Goal: Transaction & Acquisition: Purchase product/service

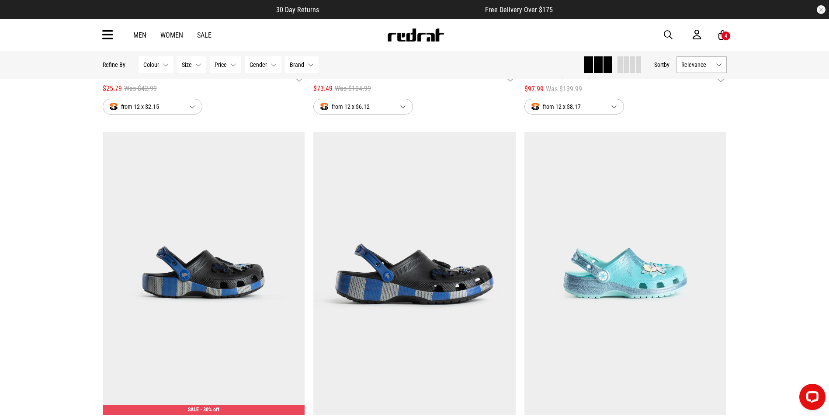
click at [664, 32] on span "button" at bounding box center [668, 35] width 9 height 10
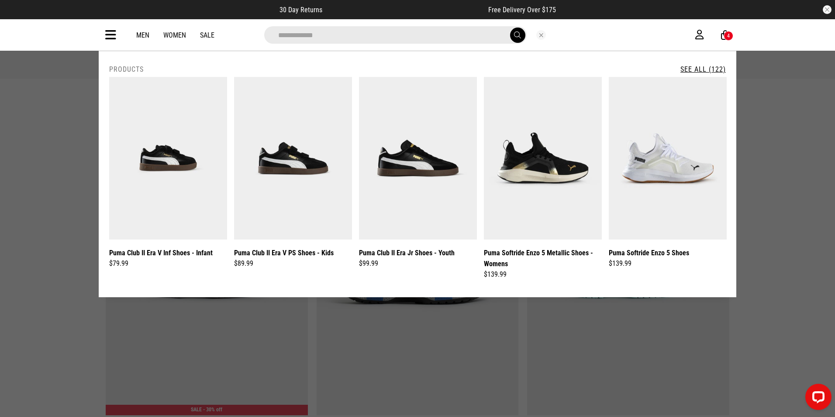
type input "**********"
click at [510, 28] on button "submit" at bounding box center [517, 35] width 15 height 15
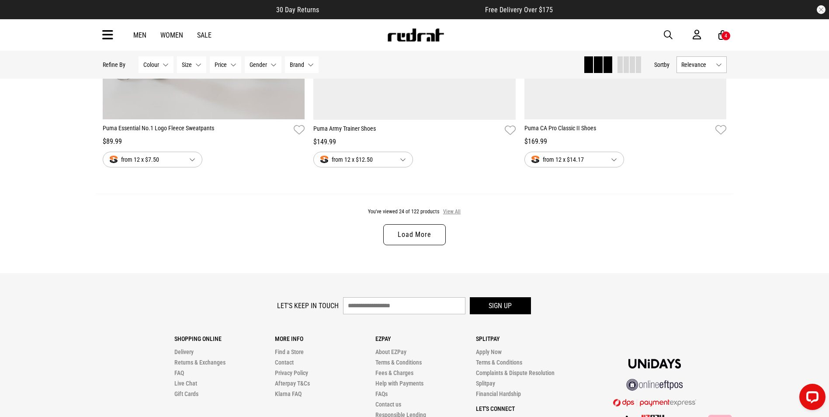
scroll to position [2845, 0]
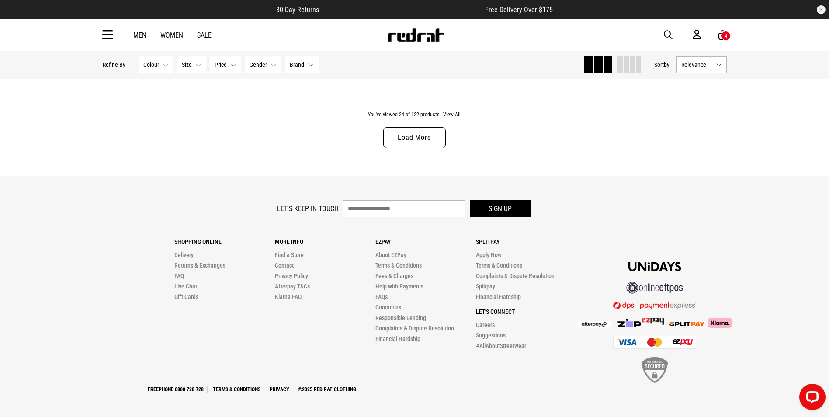
click at [429, 133] on link "Load More" at bounding box center [414, 137] width 62 height 21
click at [426, 145] on link "Load More" at bounding box center [414, 137] width 62 height 21
click at [429, 136] on link "Load More" at bounding box center [414, 137] width 62 height 21
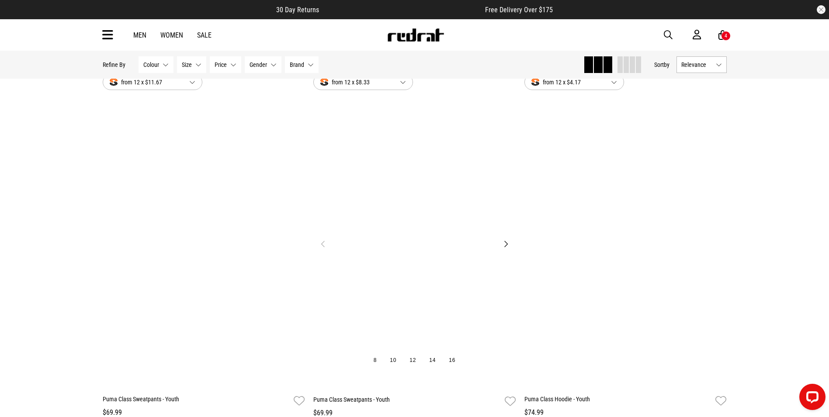
scroll to position [8436, 0]
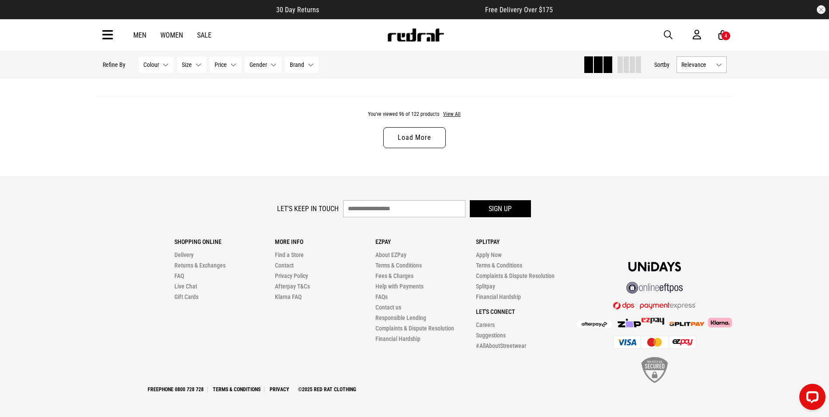
click at [440, 139] on link "Load More" at bounding box center [414, 137] width 62 height 21
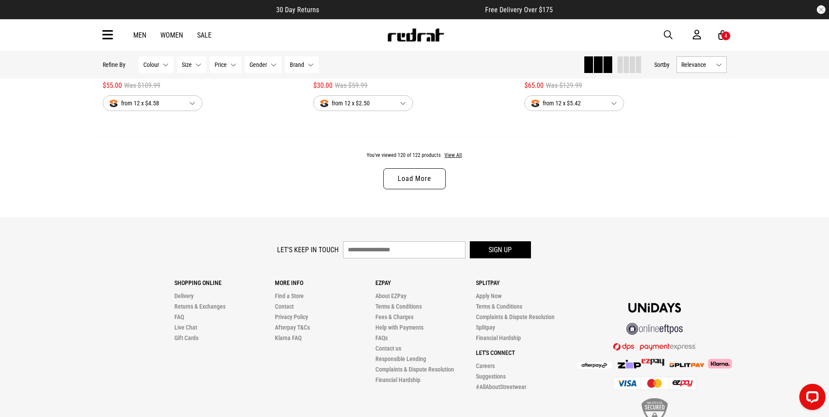
scroll to position [14016, 0]
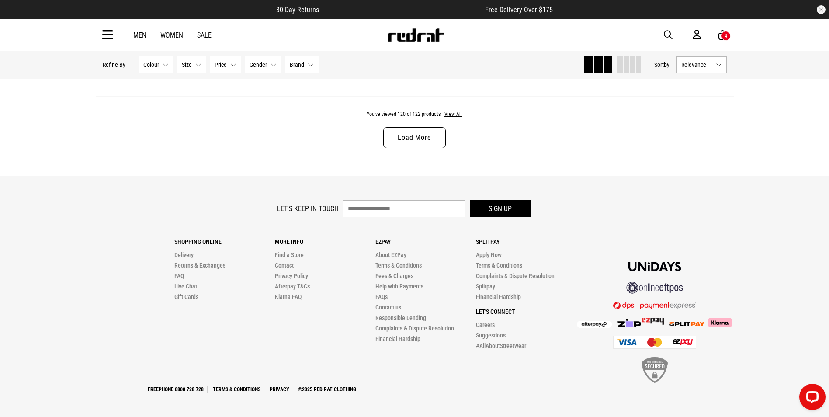
click at [671, 33] on span "button" at bounding box center [668, 35] width 9 height 10
type input "***"
click at [507, 28] on button "submit" at bounding box center [514, 35] width 15 height 15
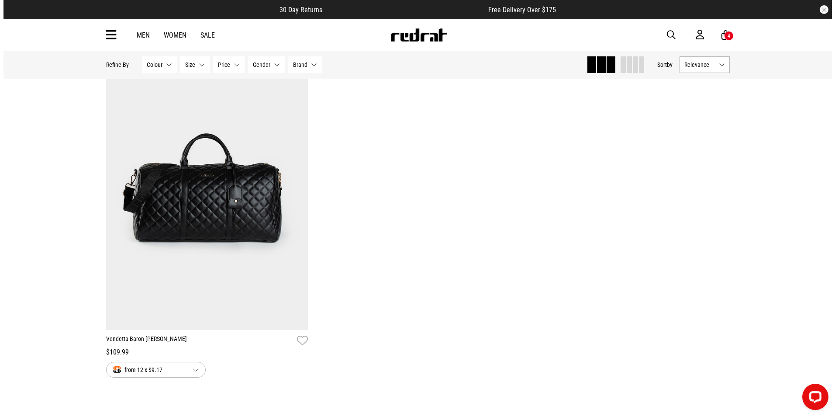
scroll to position [1966, 0]
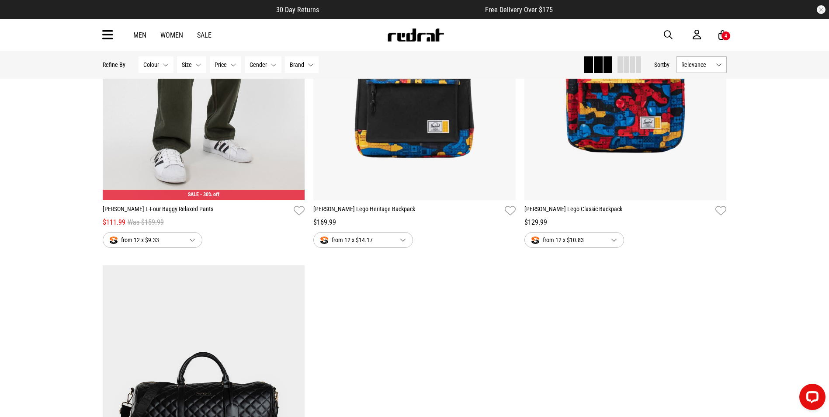
drag, startPoint x: 666, startPoint y: 36, endPoint x: 654, endPoint y: 49, distance: 17.9
click at [666, 36] on span "button" at bounding box center [668, 35] width 9 height 10
type input "****"
click at [507, 28] on button "submit" at bounding box center [514, 35] width 15 height 15
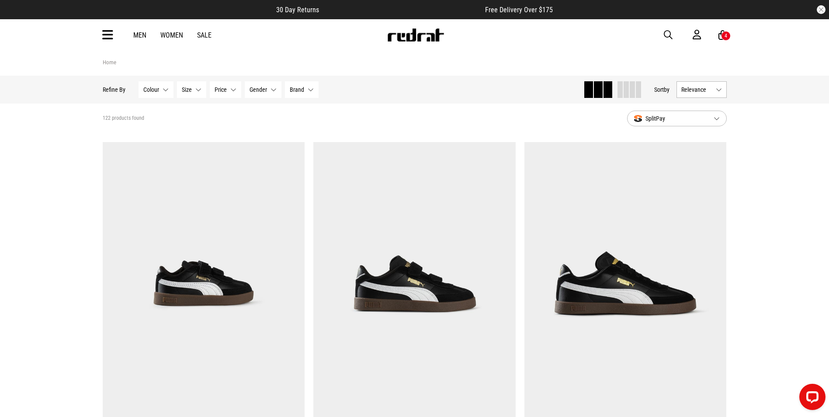
click at [669, 29] on div "Men Women Sale Sign in New Back Footwear Back Mens Back Womens Back Youth & Kid…" at bounding box center [415, 34] width 638 height 31
click at [663, 33] on div "Men Women Sale Sign in New Back Footwear Back Mens Back Womens Back Youth & Kid…" at bounding box center [415, 34] width 638 height 31
click at [668, 34] on span "button" at bounding box center [668, 35] width 9 height 10
type input "****"
click at [507, 28] on button "submit" at bounding box center [514, 35] width 15 height 15
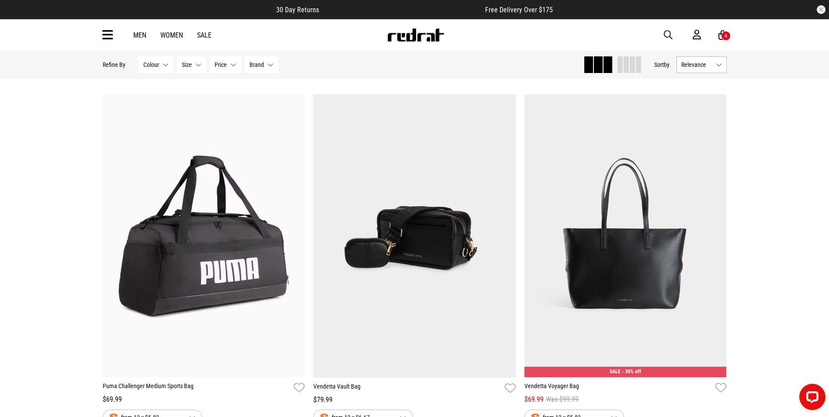
scroll to position [918, 0]
